Goal: Transaction & Acquisition: Purchase product/service

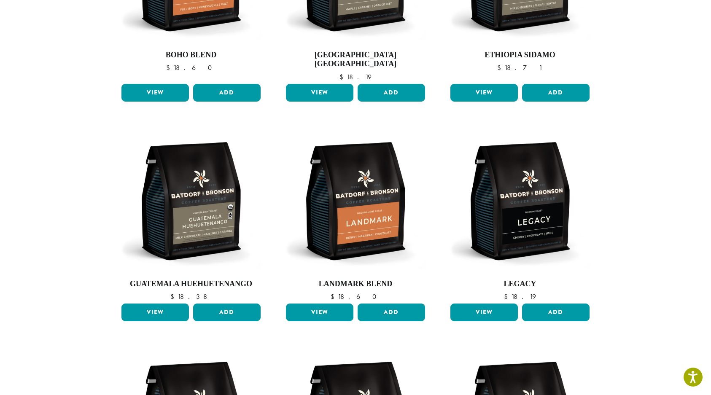
scroll to position [181, 0]
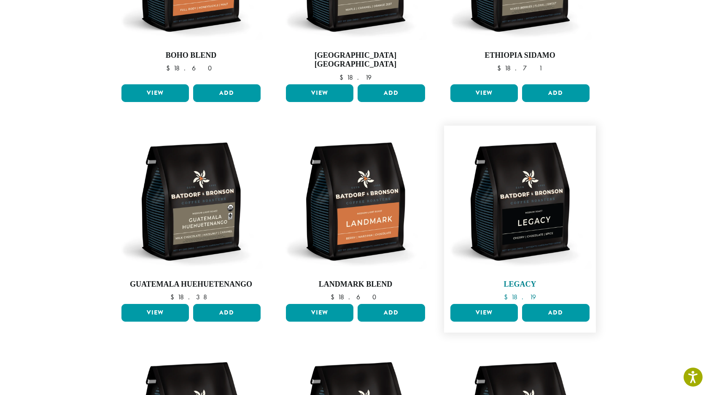
click at [506, 198] on img at bounding box center [519, 201] width 143 height 143
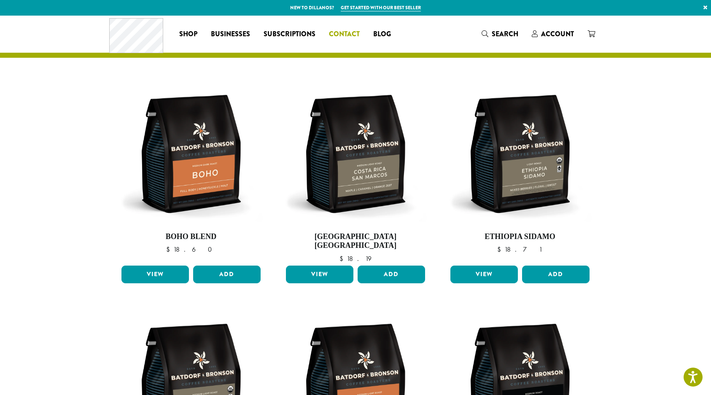
click at [347, 34] on span "Contact" at bounding box center [344, 34] width 31 height 11
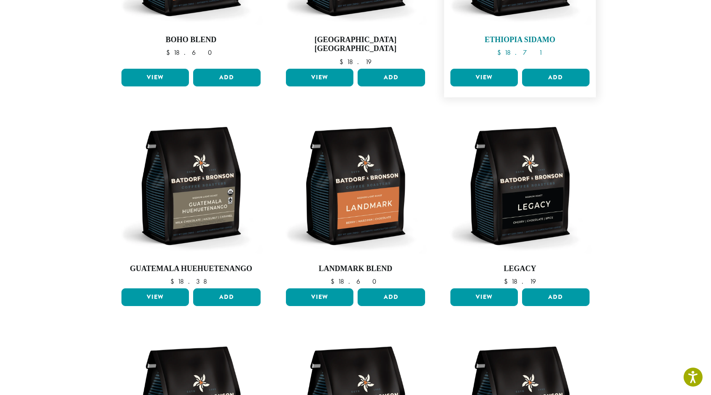
scroll to position [202, 0]
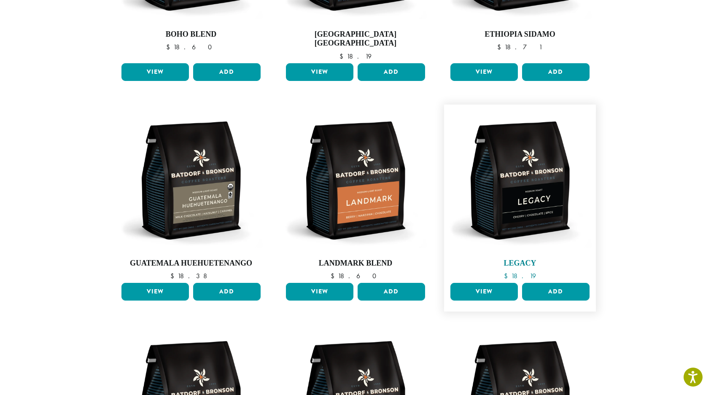
click at [519, 178] on img at bounding box center [519, 180] width 143 height 143
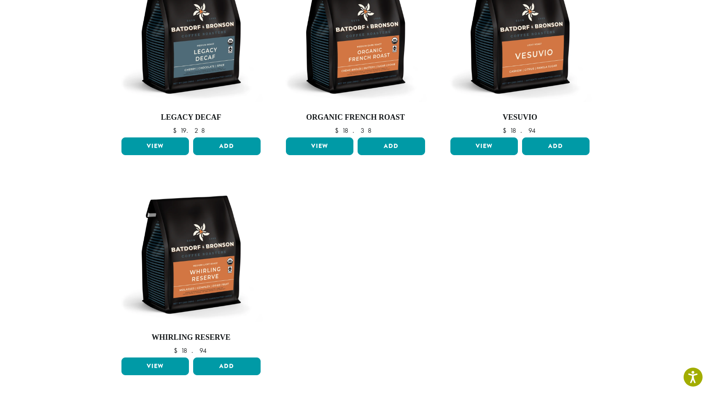
scroll to position [568, 0]
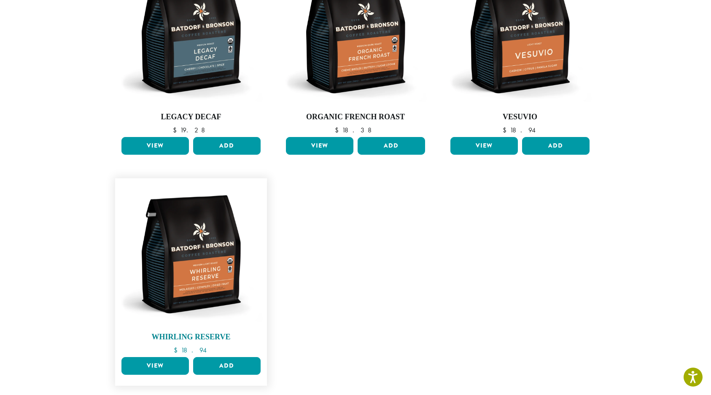
click at [191, 255] on img at bounding box center [190, 254] width 143 height 143
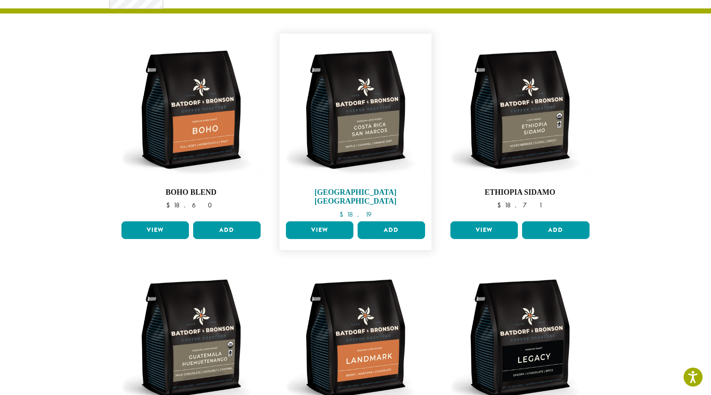
scroll to position [44, 0]
